Goal: Information Seeking & Learning: Check status

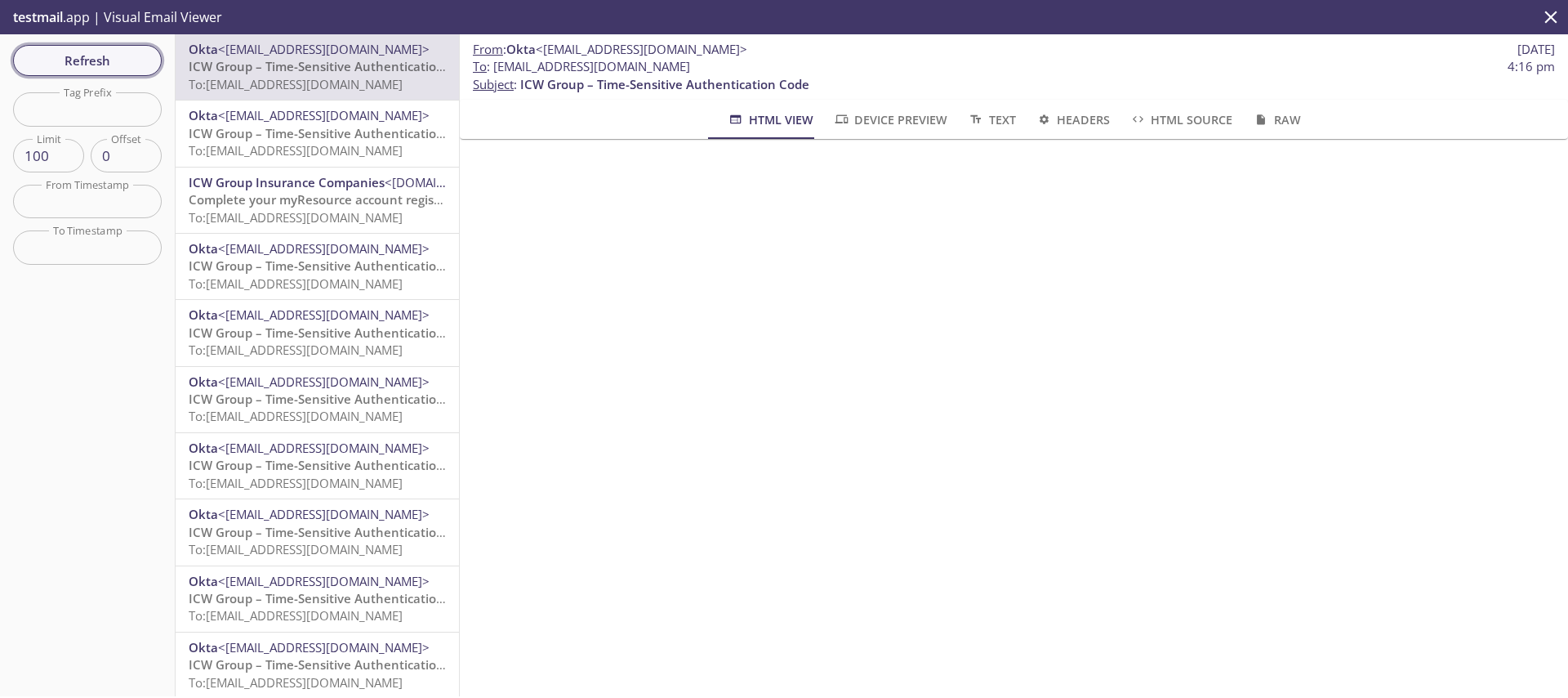
click at [104, 54] on span "Refresh" at bounding box center [87, 61] width 122 height 21
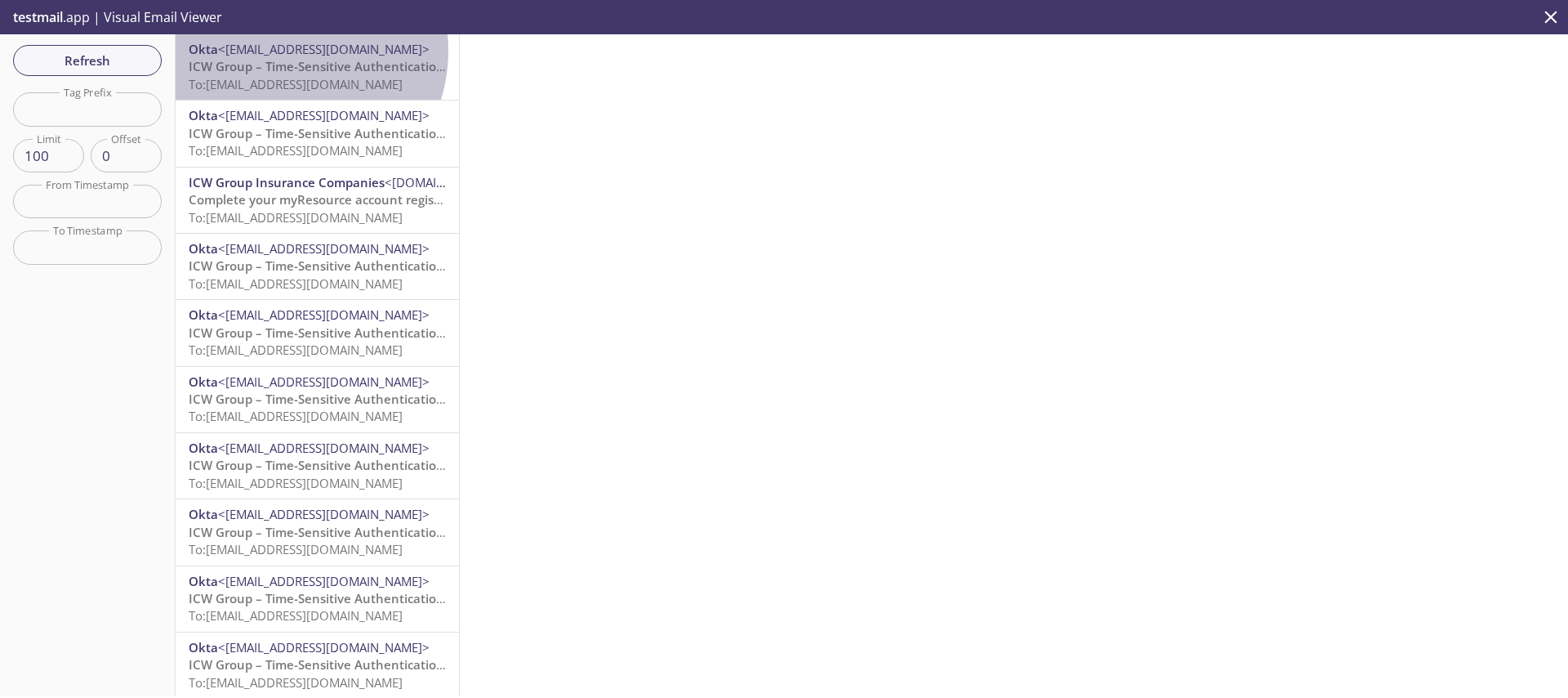
click at [281, 51] on span "<[EMAIL_ADDRESS][DOMAIN_NAME]>" at bounding box center [324, 48] width 212 height 16
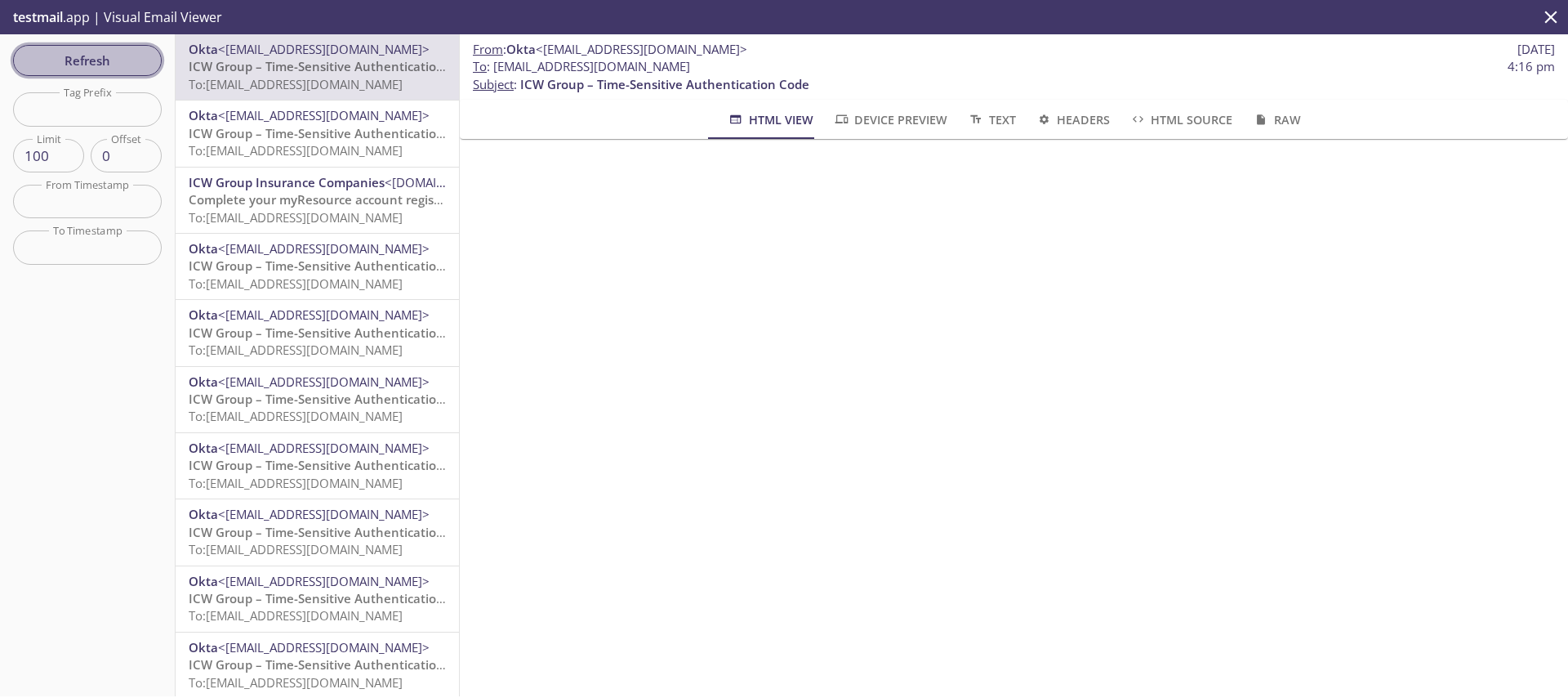
click at [33, 56] on span "Refresh" at bounding box center [87, 61] width 122 height 21
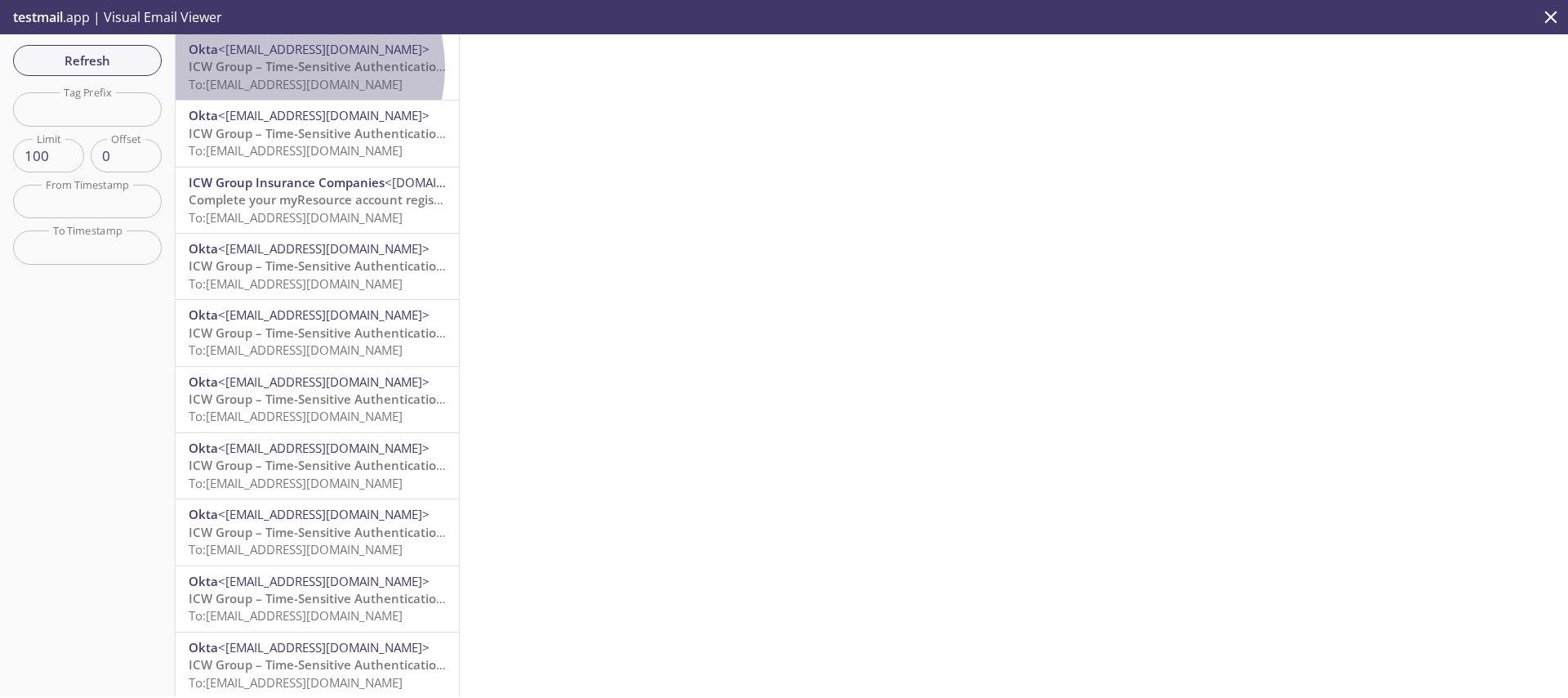
click at [294, 67] on span "ICW Group – Time-Sensitive Authentication Code" at bounding box center [333, 66] width 289 height 16
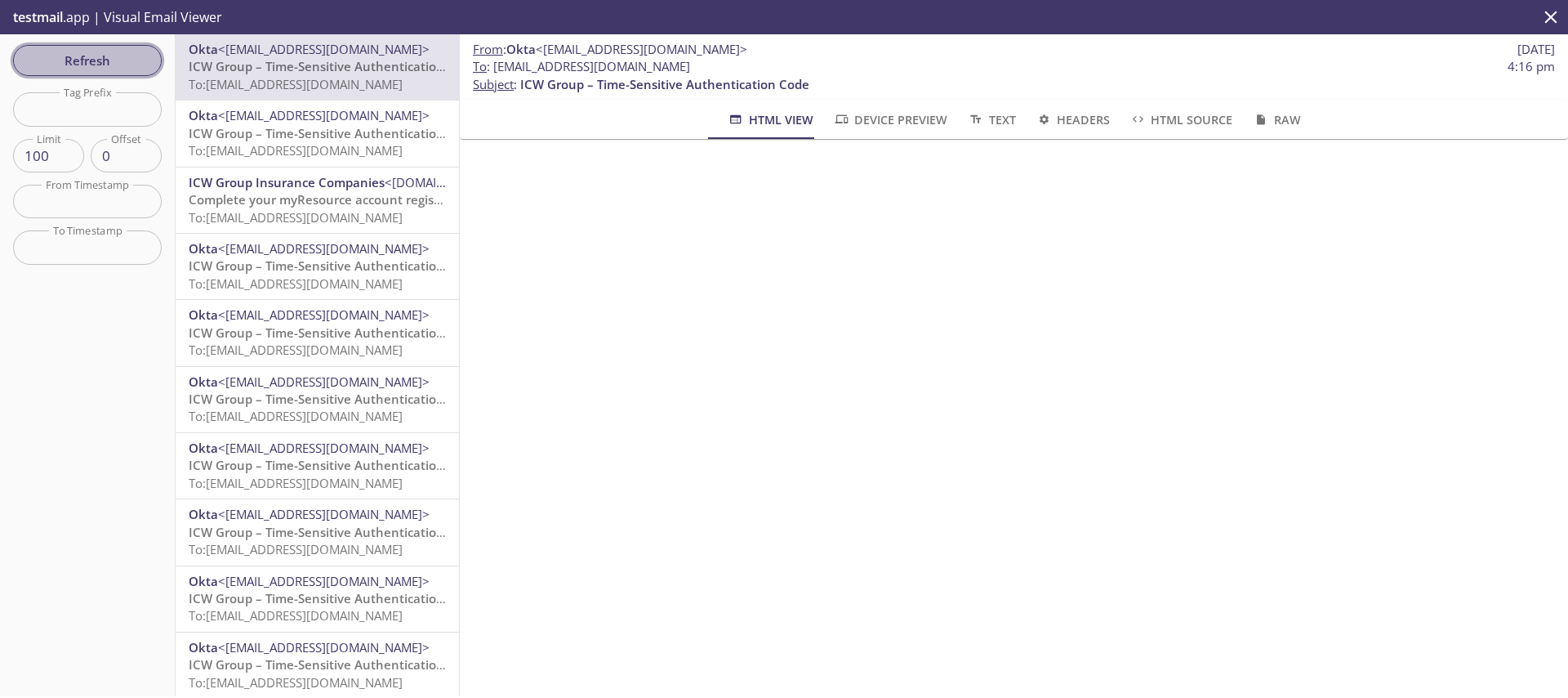
click at [103, 64] on span "Refresh" at bounding box center [87, 61] width 122 height 21
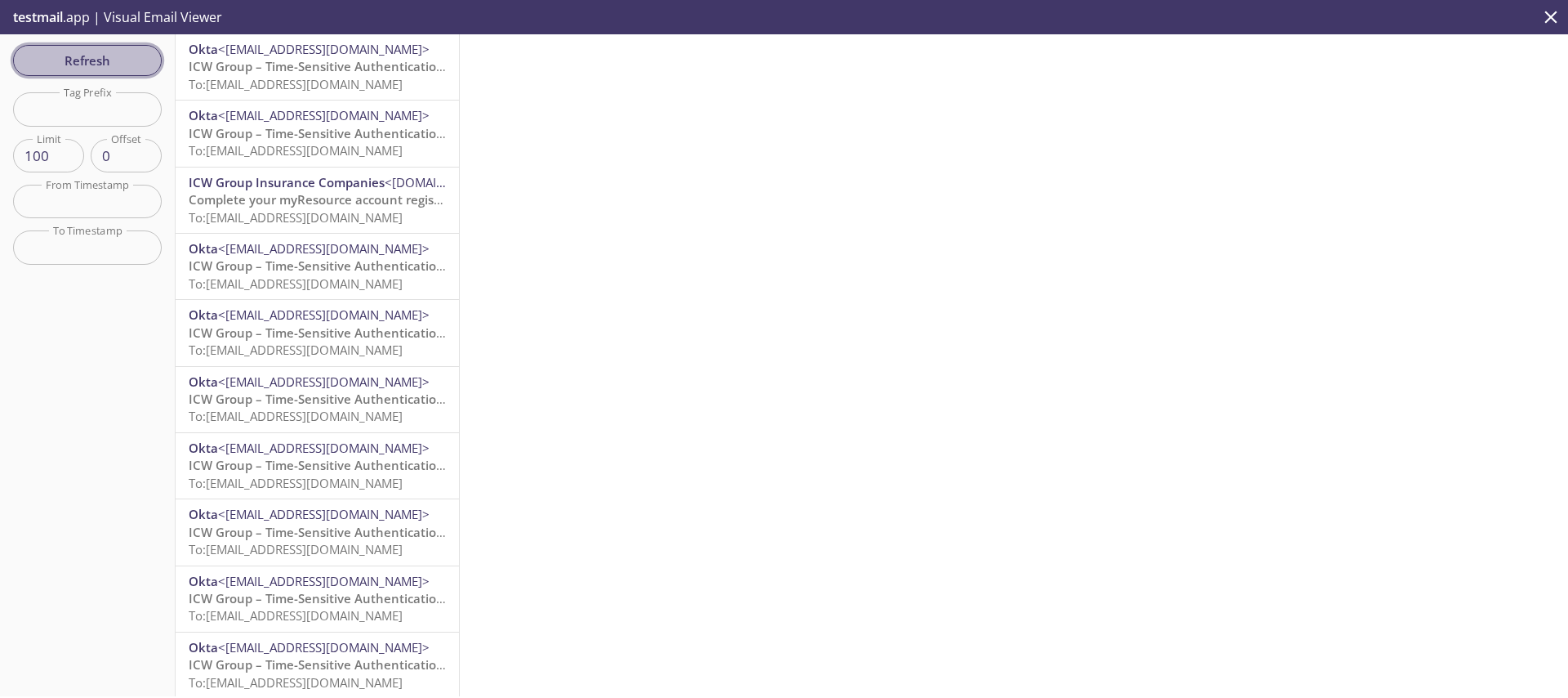
click at [82, 48] on button "Refresh" at bounding box center [88, 61] width 148 height 31
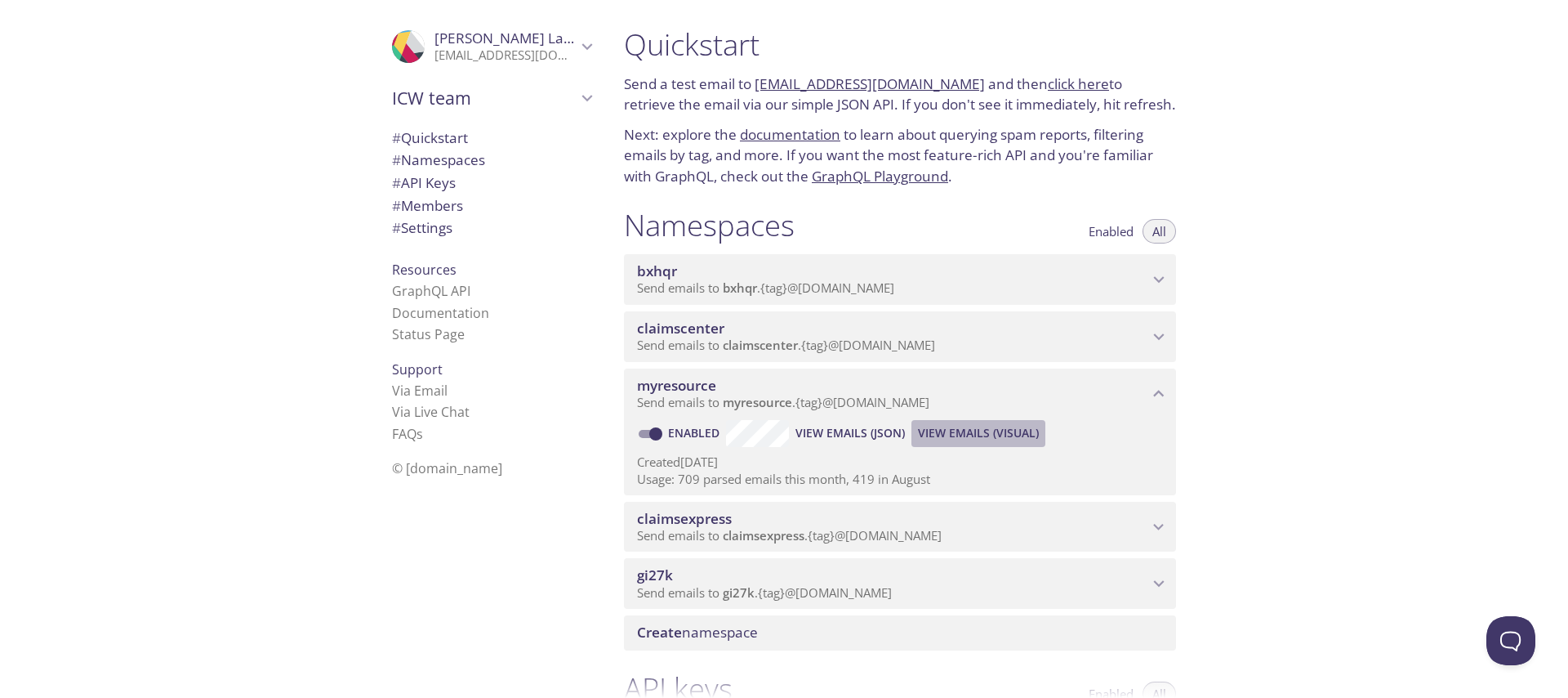
click at [965, 429] on span "View Emails (Visual)" at bounding box center [978, 433] width 120 height 19
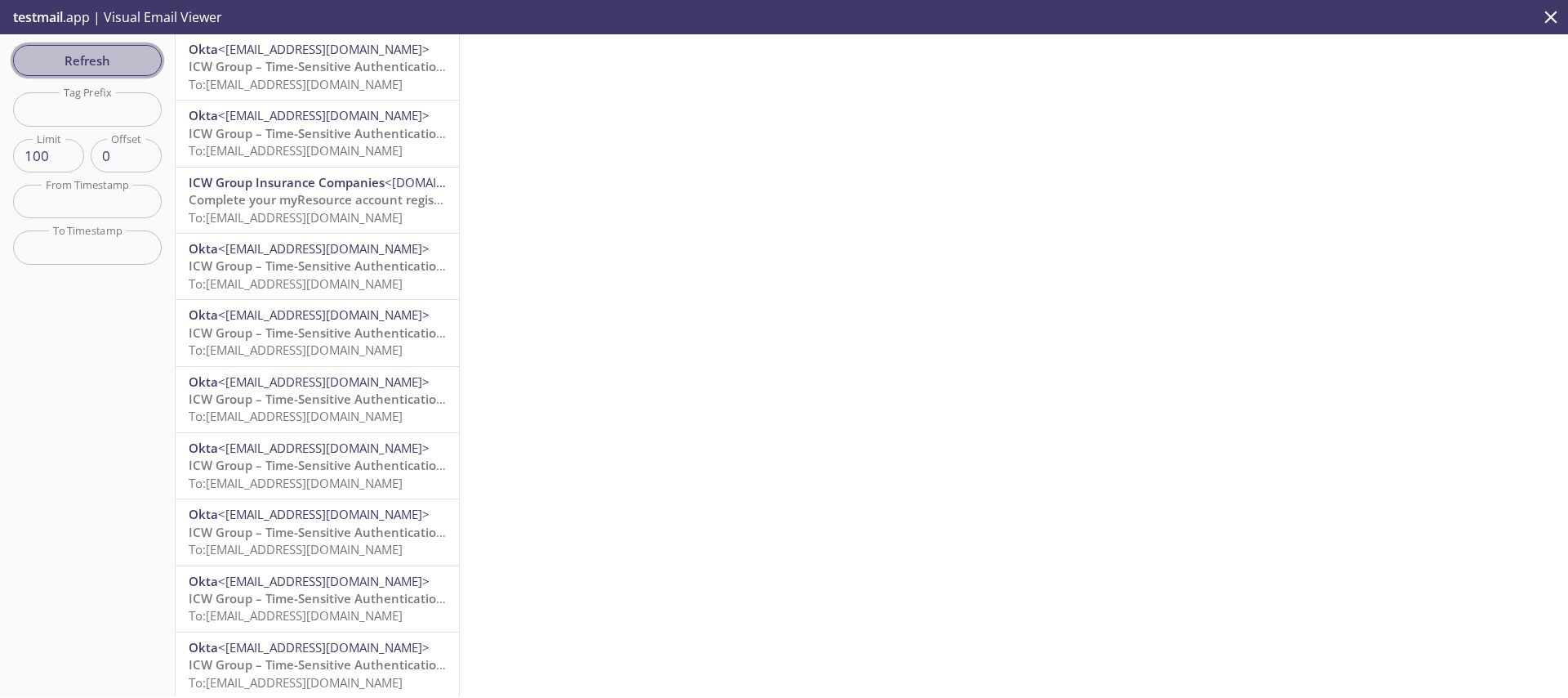
click at [99, 72] on button "Refresh" at bounding box center [88, 61] width 148 height 31
click at [128, 71] on button "Refresh" at bounding box center [88, 61] width 148 height 31
click at [65, 43] on div "Refresh Filters Tag Prefix Tag Prefix Limit 100 Limit Offset 0 Offset From Time…" at bounding box center [88, 365] width 175 height 662
click at [53, 68] on span "Refresh" at bounding box center [87, 61] width 122 height 21
click at [319, 59] on span "Complete your myResource account registration" at bounding box center [332, 66] width 286 height 16
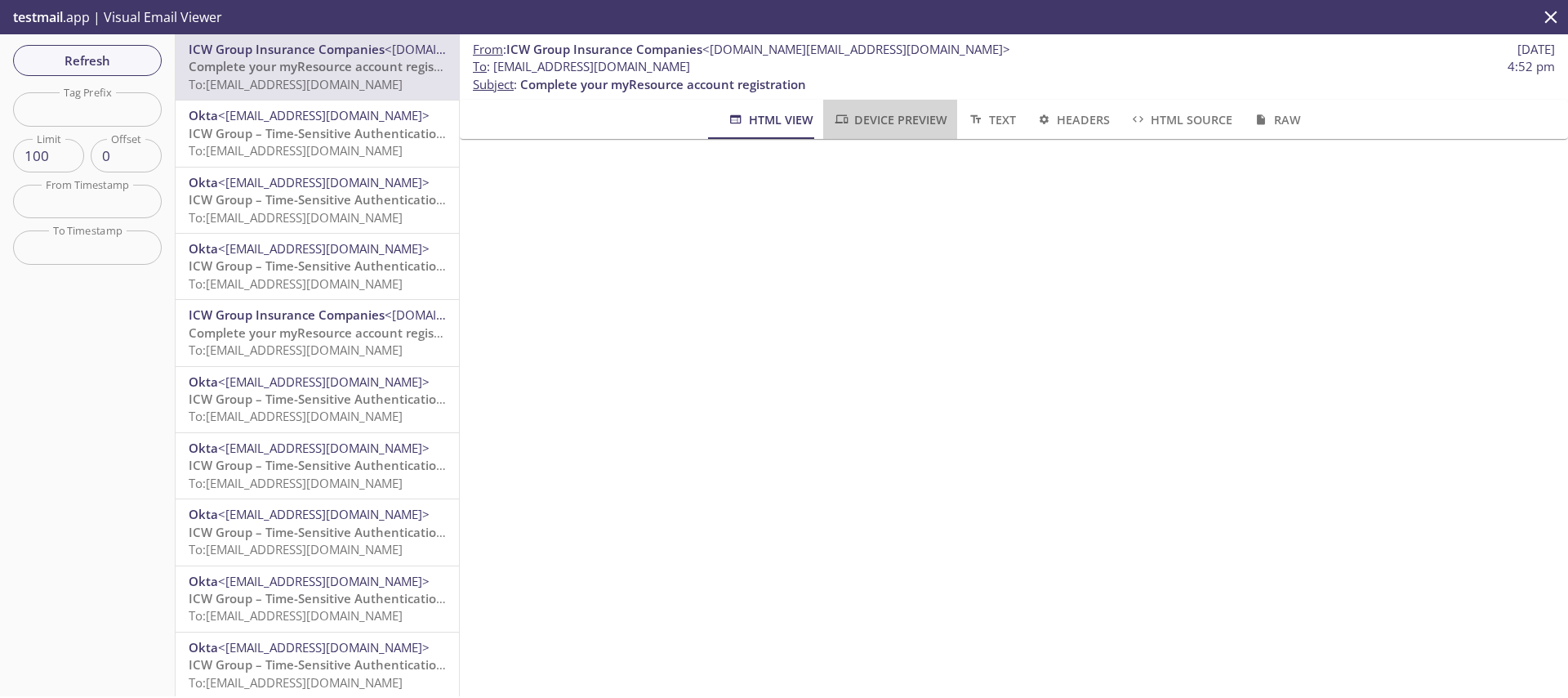
click at [892, 126] on span "Device Preview" at bounding box center [890, 120] width 115 height 20
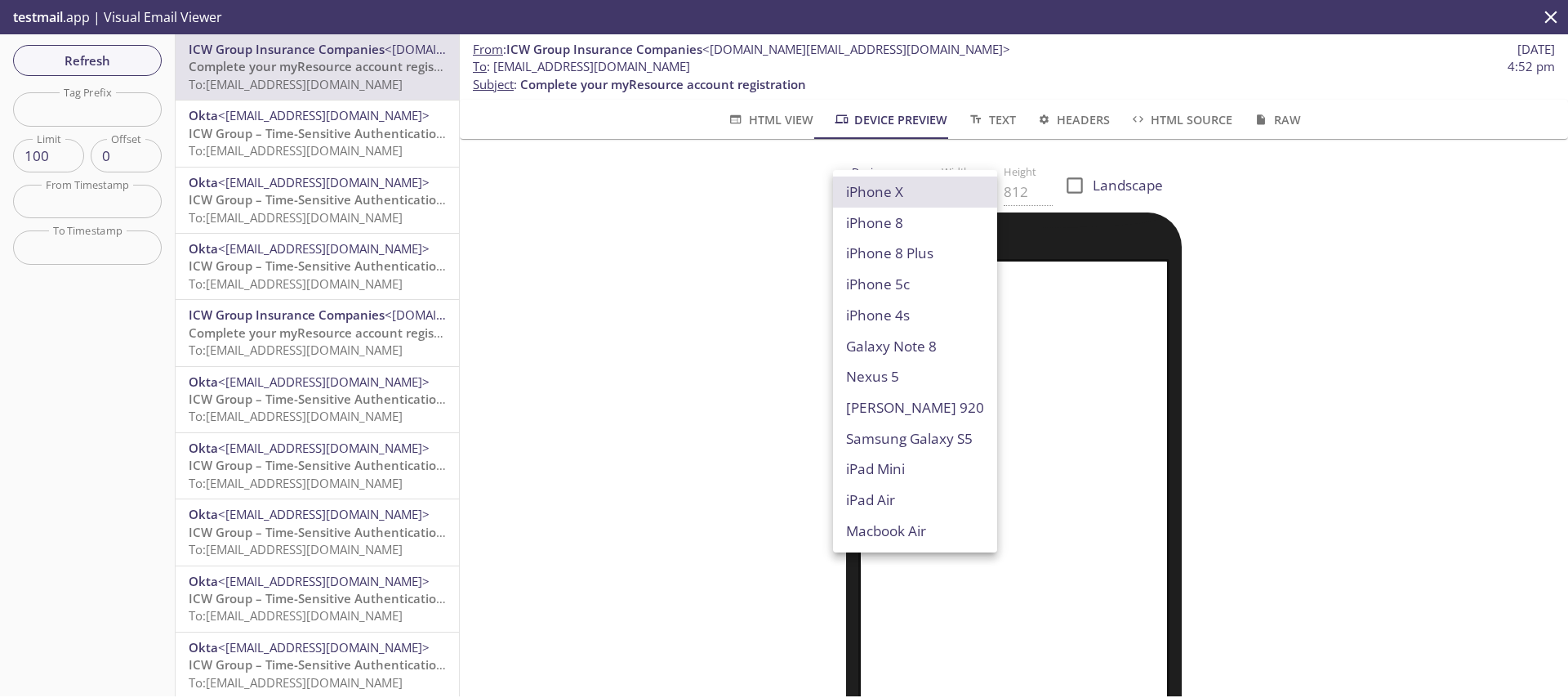
click at [869, 189] on body ".cls-1 { fill: #6d5ca8; } .cls-2 { fill: #3fc191; } .cls-3 { fill: #3b4752; } .…" at bounding box center [784, 349] width 1568 height 698
click at [860, 531] on li "Macbook Air" at bounding box center [915, 531] width 164 height 31
type input "Macbook Air"
type input "960"
type input "600"
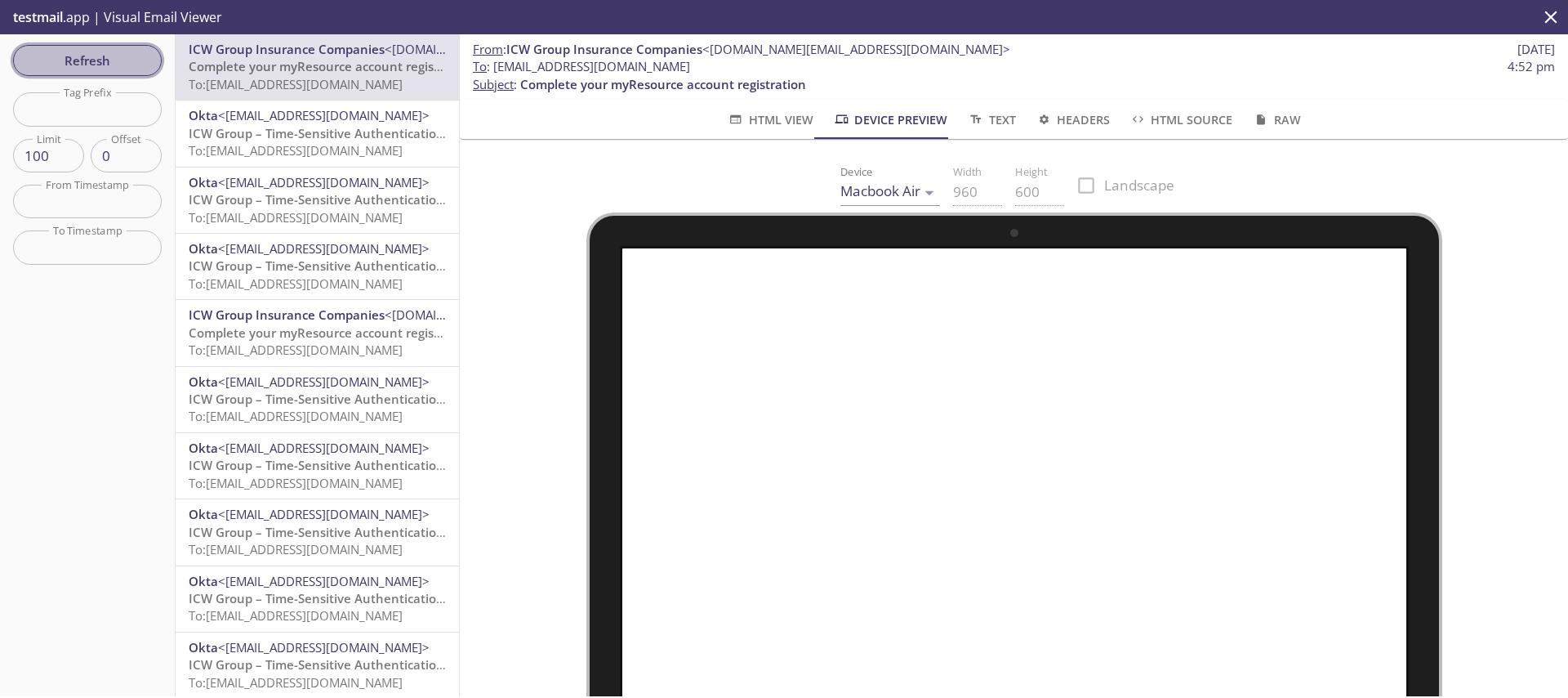
click at [132, 68] on span "Refresh" at bounding box center [87, 61] width 122 height 21
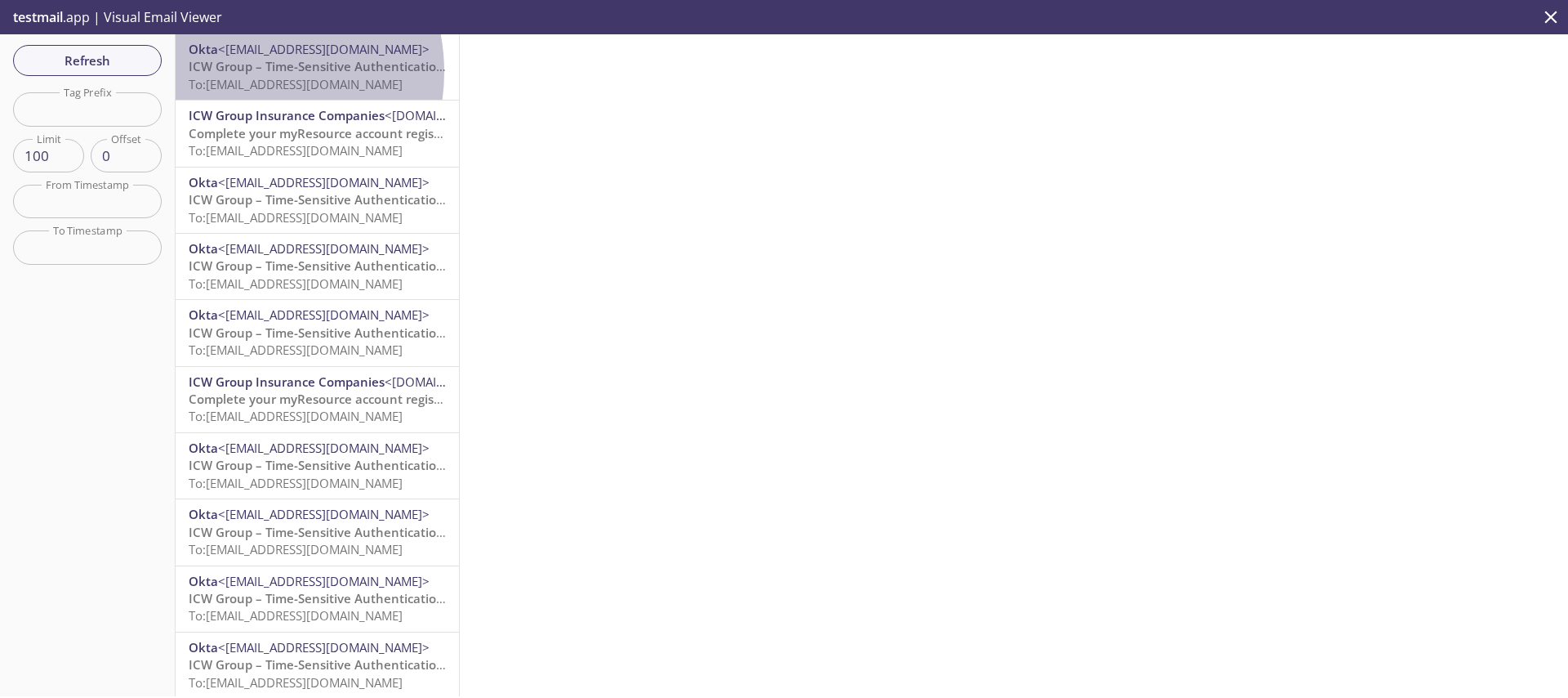
click at [242, 72] on span "ICW Group – Time-Sensitive Authentication Code" at bounding box center [333, 66] width 289 height 16
